Goal: Task Accomplishment & Management: Use online tool/utility

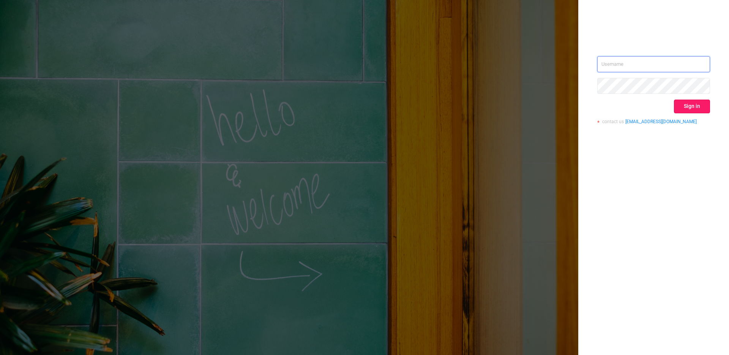
type input "product@onetag.com"
click at [684, 108] on button "Sign in" at bounding box center [692, 106] width 36 height 14
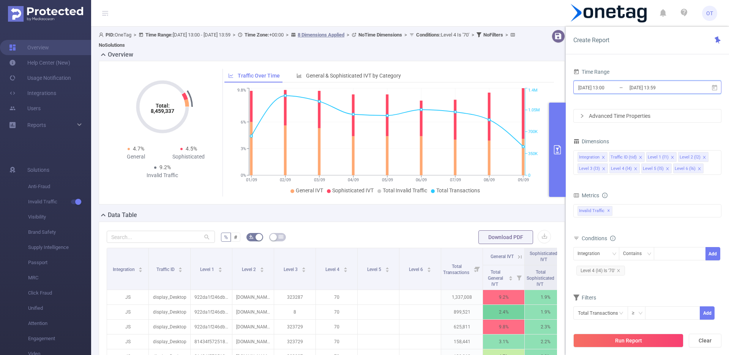
click at [715, 90] on icon at bounding box center [714, 87] width 5 height 6
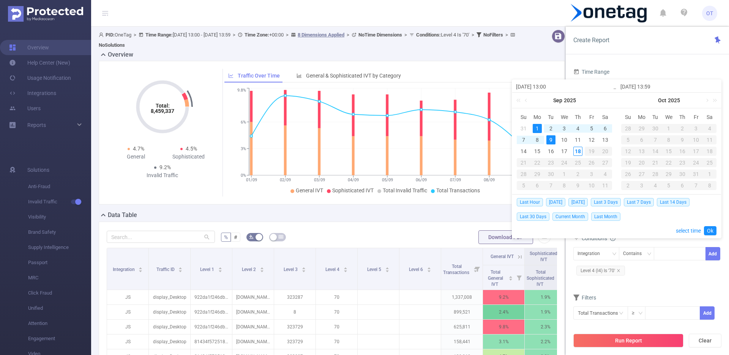
click at [536, 125] on div "1" at bounding box center [537, 128] width 9 height 9
click at [577, 148] on div "18" at bounding box center [577, 151] width 9 height 9
type input "2025-09-18 13:59"
click at [708, 230] on link "Ok" at bounding box center [710, 230] width 13 height 9
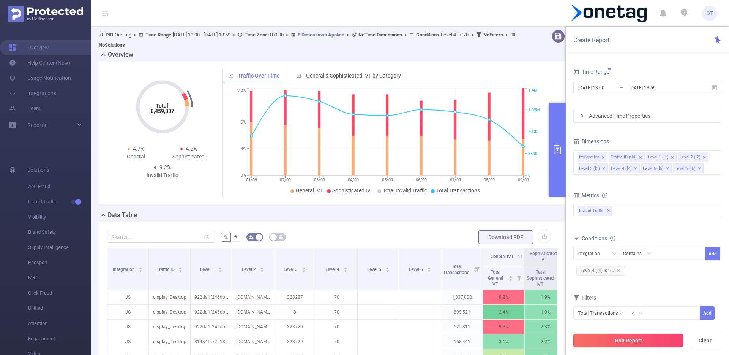
click at [603, 339] on button "Run Report" at bounding box center [628, 340] width 110 height 14
